Goal: Task Accomplishment & Management: Complete application form

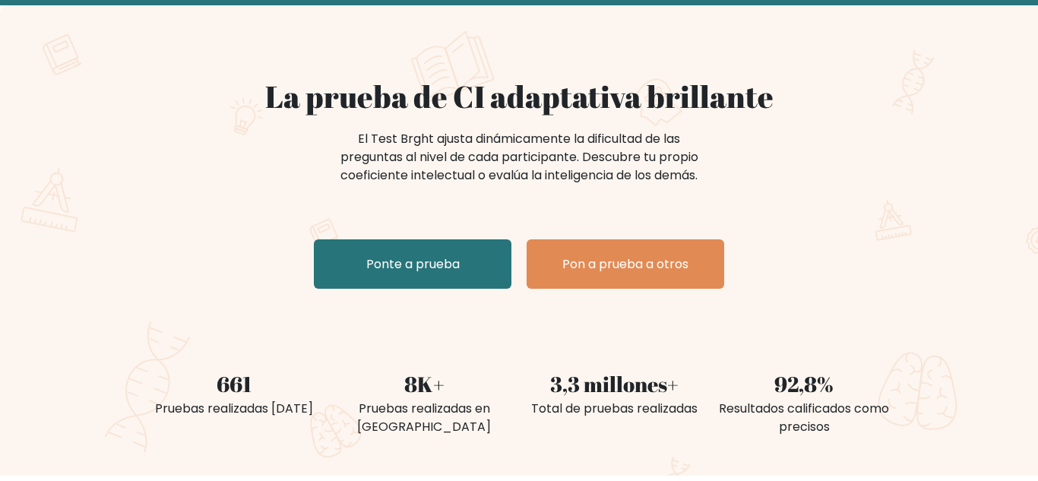
scroll to position [86, 0]
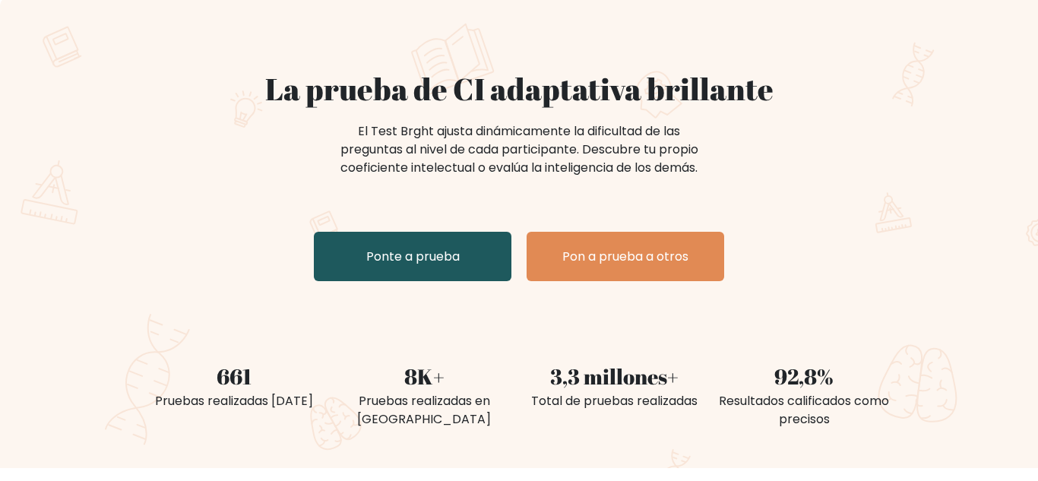
click at [474, 253] on link "Ponte a prueba" at bounding box center [413, 256] width 198 height 49
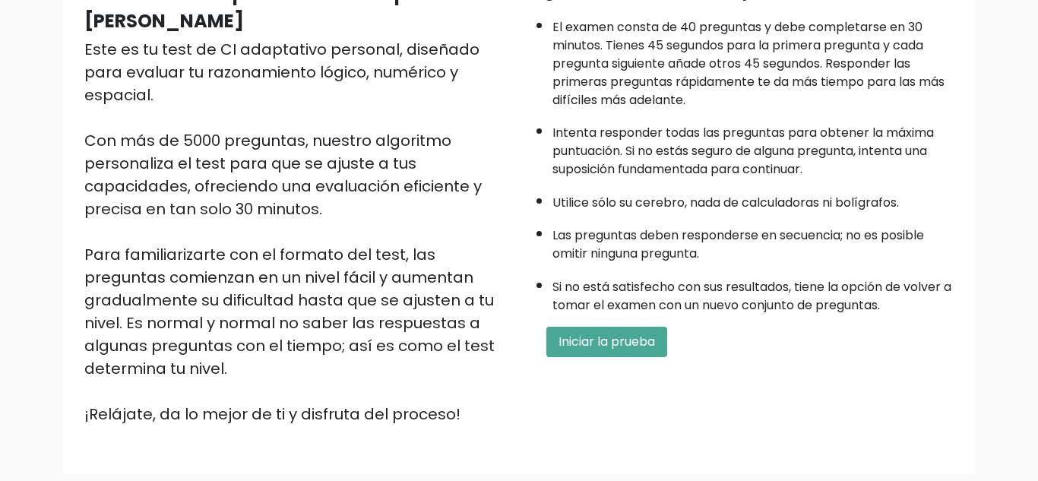
scroll to position [181, 0]
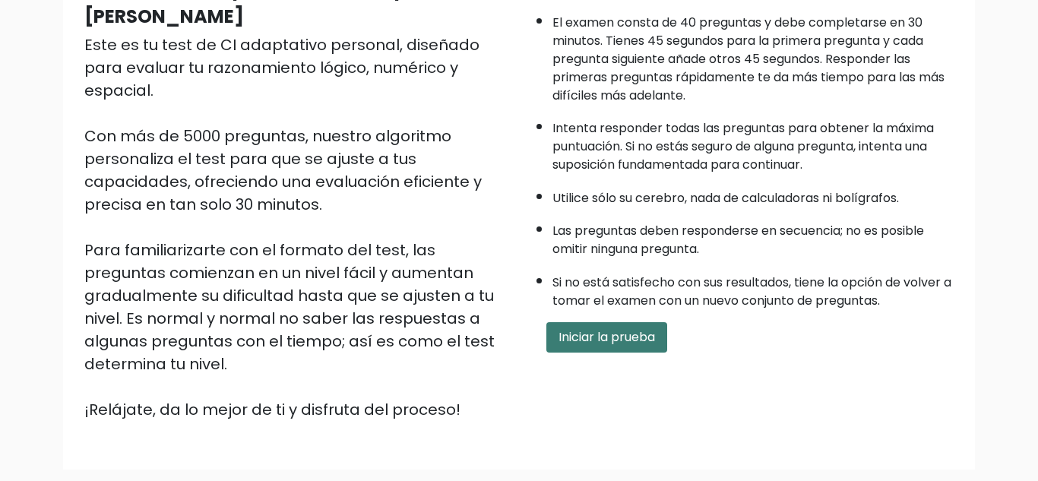
click at [636, 333] on font "Iniciar la prueba" at bounding box center [607, 336] width 97 height 17
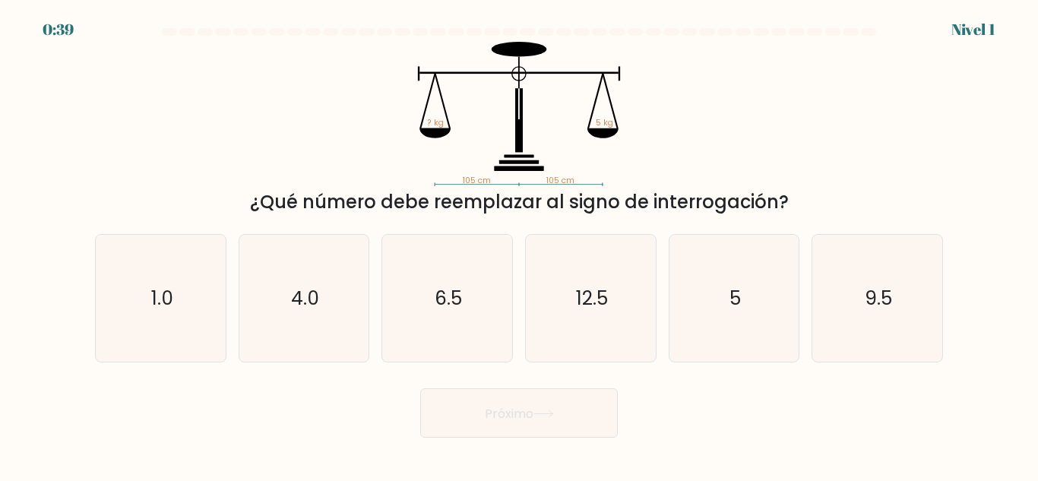
click at [874, 127] on div "105 cm 105 cm ? kg 5 kg ¿Qué número debe reemplazar al signo de interrogación?" at bounding box center [519, 129] width 866 height 174
click at [761, 278] on icon "5" at bounding box center [733, 298] width 127 height 127
click at [520, 245] on input "y. 5" at bounding box center [519, 243] width 1 height 4
radio input "true"
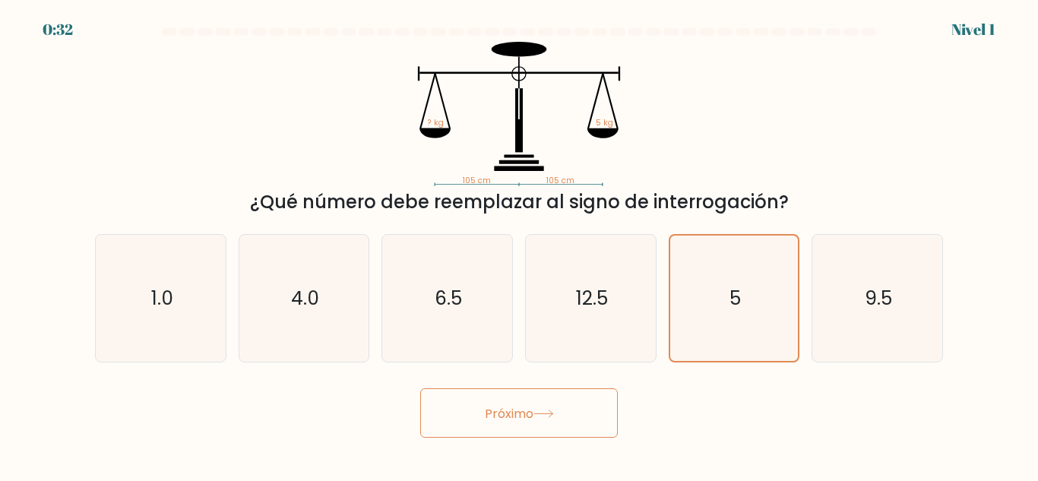
click at [578, 413] on button "Próximo" at bounding box center [519, 412] width 198 height 49
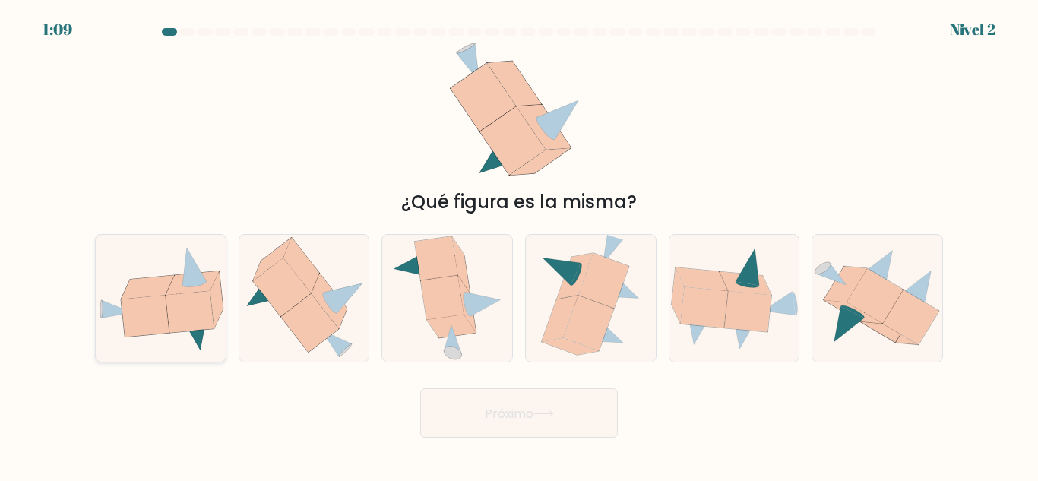
click at [144, 269] on icon at bounding box center [161, 298] width 130 height 106
click at [519, 245] on input "a." at bounding box center [519, 243] width 1 height 4
radio input "true"
click at [574, 433] on button "Próximo" at bounding box center [519, 412] width 198 height 49
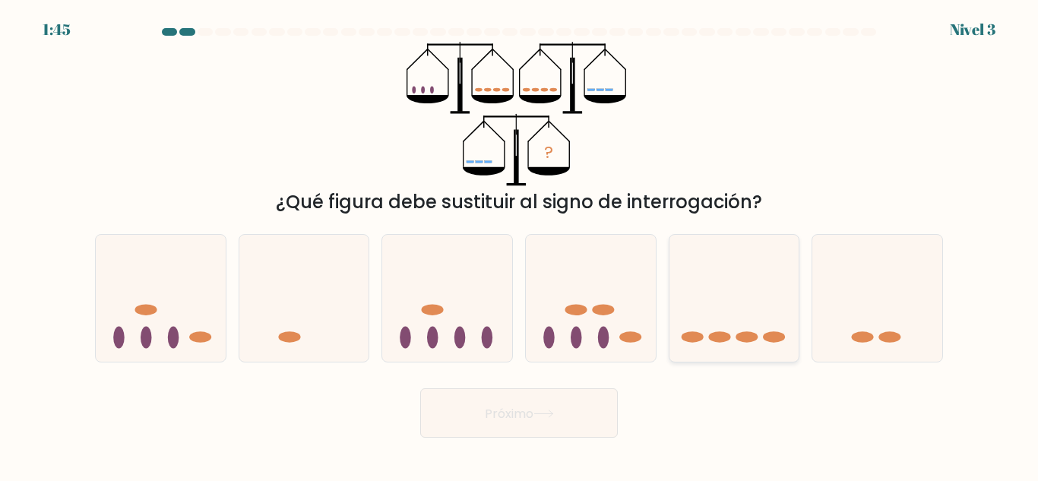
click at [743, 351] on icon at bounding box center [735, 298] width 130 height 107
click at [520, 245] on input "y." at bounding box center [519, 243] width 1 height 4
radio input "true"
click at [566, 413] on button "Próximo" at bounding box center [519, 412] width 198 height 49
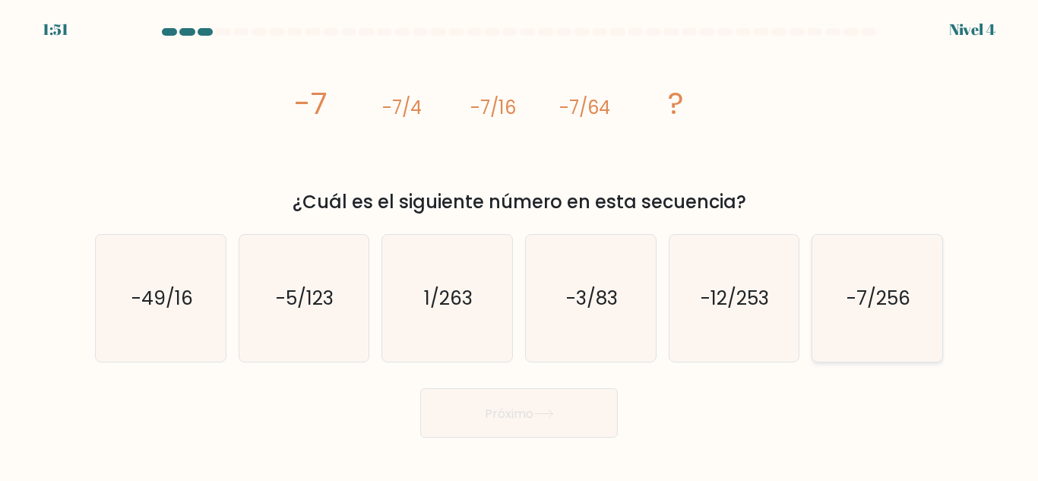
click at [838, 320] on icon "-7/256" at bounding box center [877, 298] width 127 height 127
click at [520, 245] on input "F. -7/256" at bounding box center [519, 243] width 1 height 4
radio input "true"
click at [502, 420] on font "Próximo" at bounding box center [509, 412] width 49 height 17
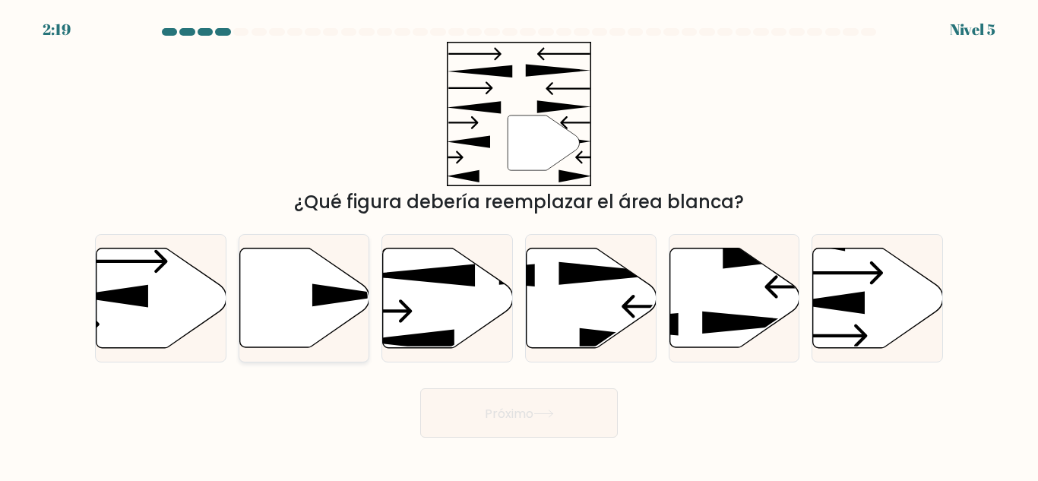
click at [299, 287] on icon at bounding box center [304, 299] width 130 height 100
click at [519, 245] on input "b." at bounding box center [519, 243] width 1 height 4
radio input "true"
click at [527, 448] on body "2:18 Nivel 5" at bounding box center [519, 240] width 1038 height 481
click at [524, 446] on body "2:17 Nivel 5" at bounding box center [519, 240] width 1038 height 481
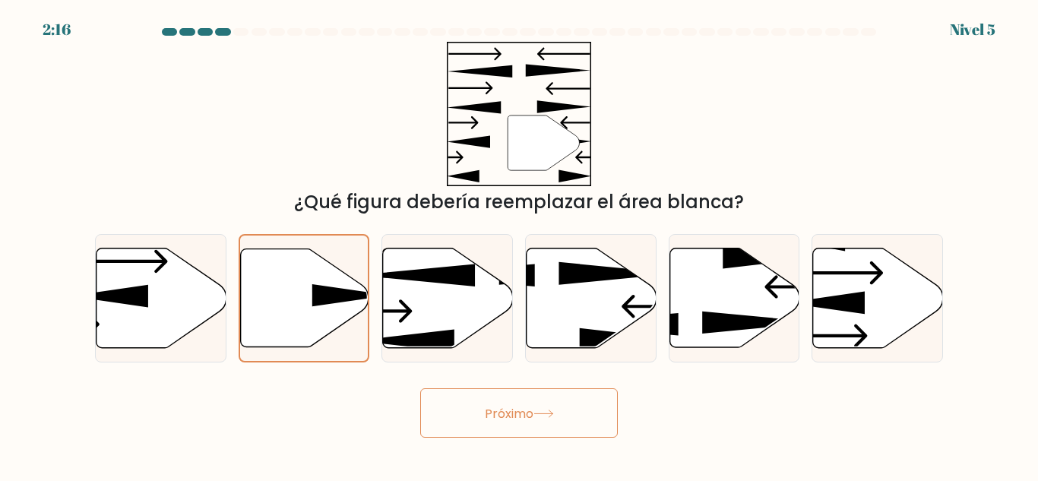
click at [508, 421] on font "Próximo" at bounding box center [509, 412] width 49 height 17
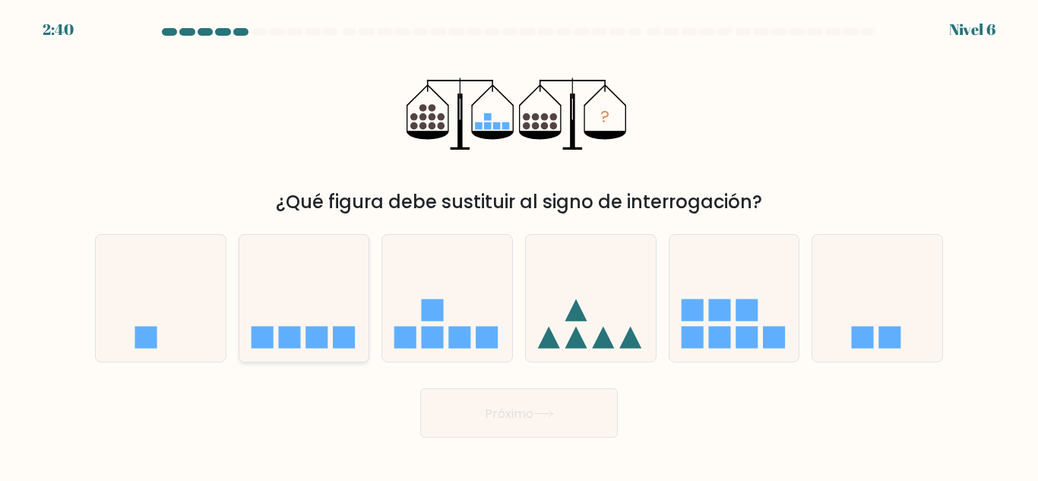
click at [312, 309] on icon at bounding box center [304, 298] width 130 height 107
click at [519, 245] on input "b." at bounding box center [519, 243] width 1 height 4
radio input "true"
click at [527, 432] on button "Próximo" at bounding box center [519, 412] width 198 height 49
